Goal: Task Accomplishment & Management: Complete application form

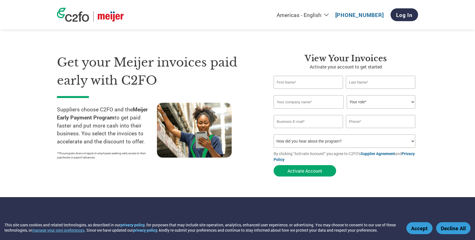
click at [291, 82] on input "text" at bounding box center [308, 82] width 69 height 13
type input "Andrew"
type input "Simon"
type input "BASE1"
click at [400, 105] on select "Your role* CFO Controller Credit Manager Finance Director Treasurer CEO Preside…" at bounding box center [381, 101] width 69 height 13
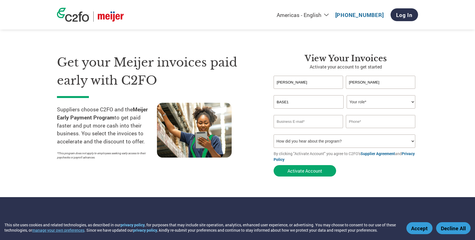
select select "OTHER"
click at [347, 95] on select "Your role* CFO Controller Credit Manager Finance Director Treasurer CEO Preside…" at bounding box center [381, 101] width 69 height 13
click at [296, 123] on input "email" at bounding box center [308, 121] width 69 height 13
type input "andrew.simon@base1.com"
type input "514 5157809"
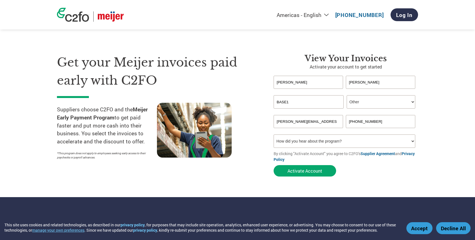
click at [292, 140] on select "How did you hear about the program? Received a letter Email Social Media Online…" at bounding box center [345, 140] width 142 height 13
select select "Email"
click at [274, 135] on select "How did you hear about the program? Received a letter Email Social Media Online…" at bounding box center [345, 140] width 142 height 13
click at [303, 172] on button "Activate Account" at bounding box center [305, 170] width 63 height 11
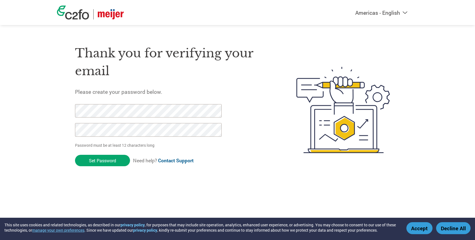
click at [41, 109] on div "Americas - English Américas - Español [GEOGRAPHIC_DATA] - Português Amériques -…" at bounding box center [237, 87] width 475 height 175
click at [38, 128] on div "Americas - English Américas - Español [GEOGRAPHIC_DATA] - Português Amériques -…" at bounding box center [237, 87] width 475 height 175
click at [98, 161] on input "Set Password" at bounding box center [102, 160] width 55 height 11
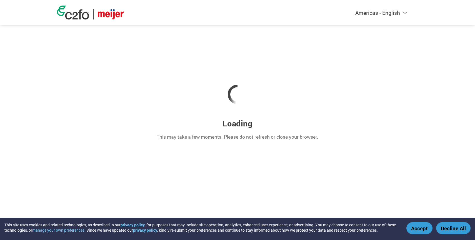
click at [418, 229] on button "Accept" at bounding box center [420, 228] width 26 height 12
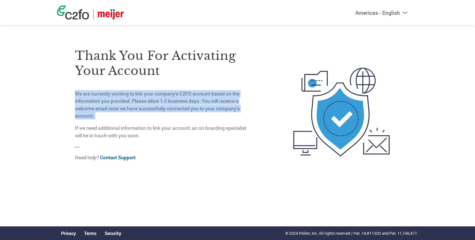
drag, startPoint x: 76, startPoint y: 93, endPoint x: 116, endPoint y: 121, distance: 48.8
click at [116, 121] on div "Thank you for activating your account We are currently working to link your com…" at bounding box center [163, 93] width 176 height 91
copy div "We are currently working to link your company’s C2FO account based on the infor…"
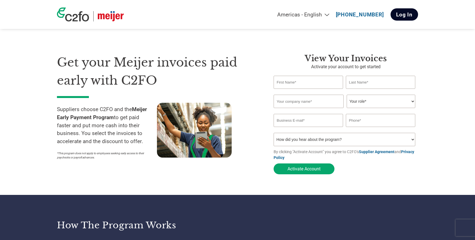
click at [402, 16] on link "Log In" at bounding box center [405, 14] width 28 height 12
